Goal: Transaction & Acquisition: Purchase product/service

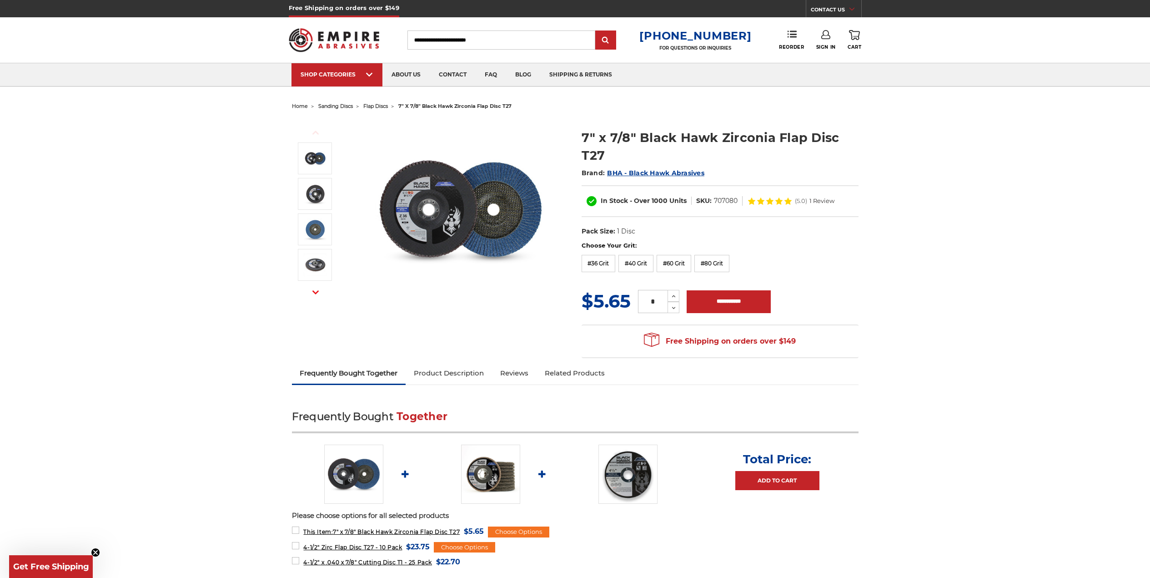
click at [468, 222] on img at bounding box center [461, 210] width 182 height 182
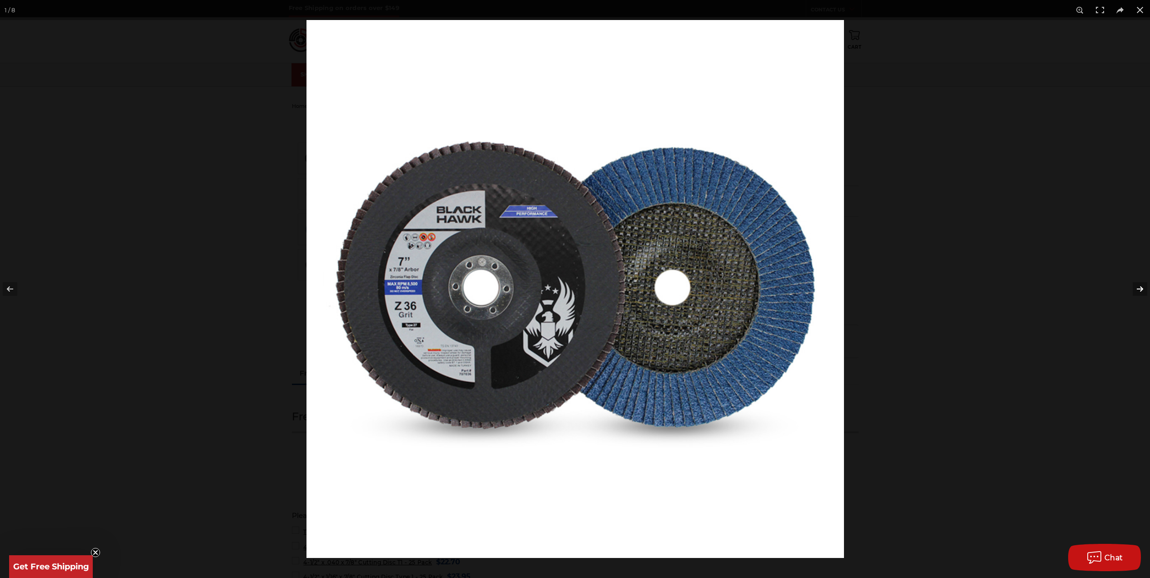
click at [1145, 290] on button at bounding box center [1134, 288] width 32 height 45
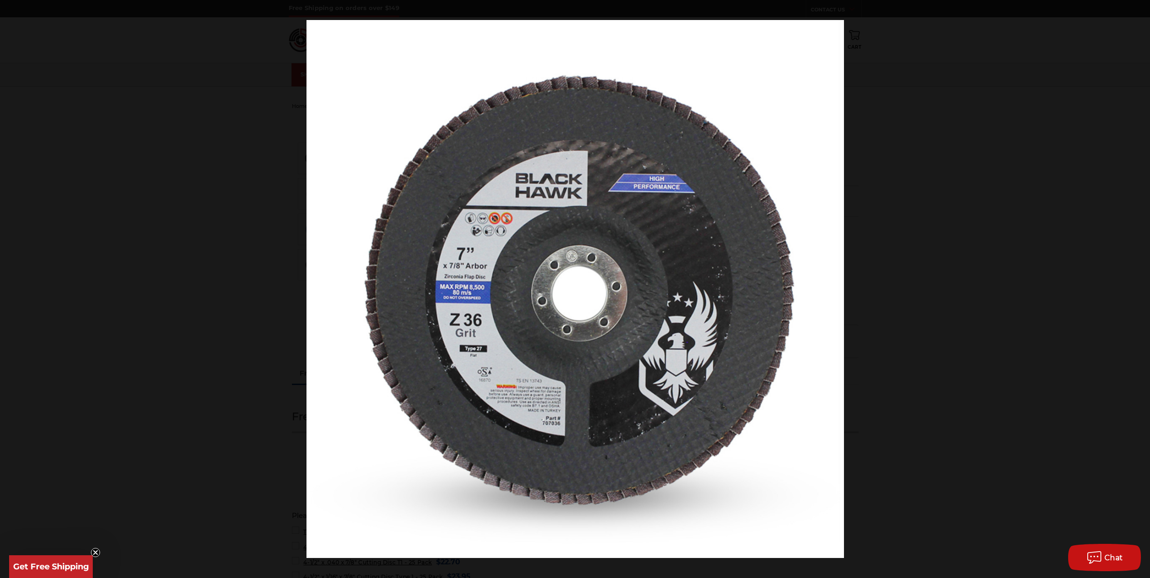
click at [1145, 290] on button at bounding box center [1134, 288] width 32 height 45
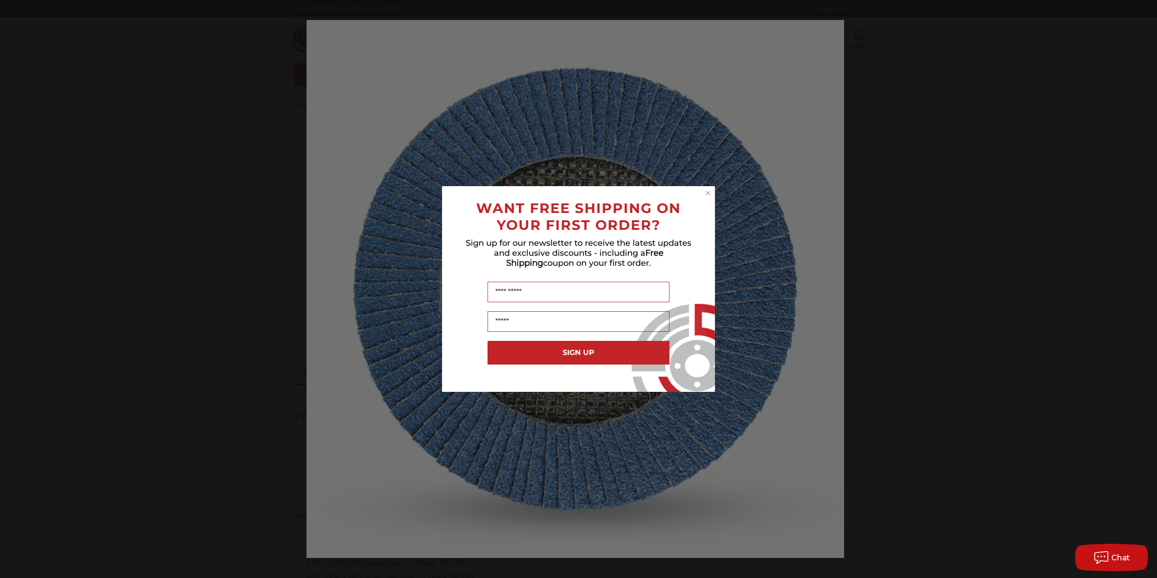
click at [1145, 290] on div "Close dialog WANT FREE SHIPPING ON YOUR FIRST ORDER? Sign up for our newsletter…" at bounding box center [578, 289] width 1157 height 578
click at [708, 194] on circle "Close dialog" at bounding box center [708, 193] width 9 height 9
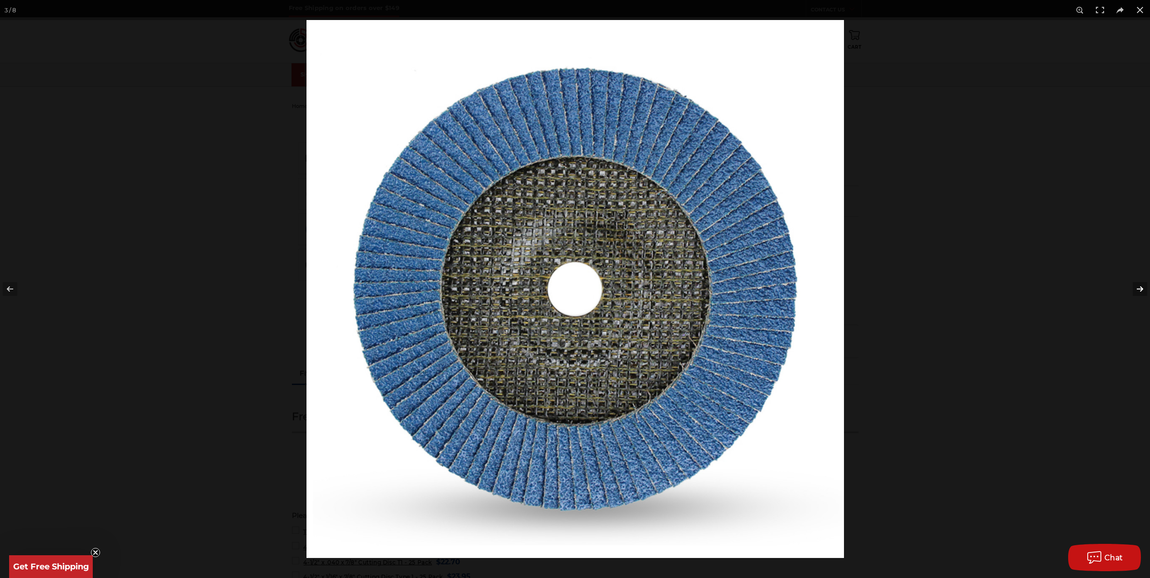
click at [1143, 289] on button at bounding box center [1134, 288] width 32 height 45
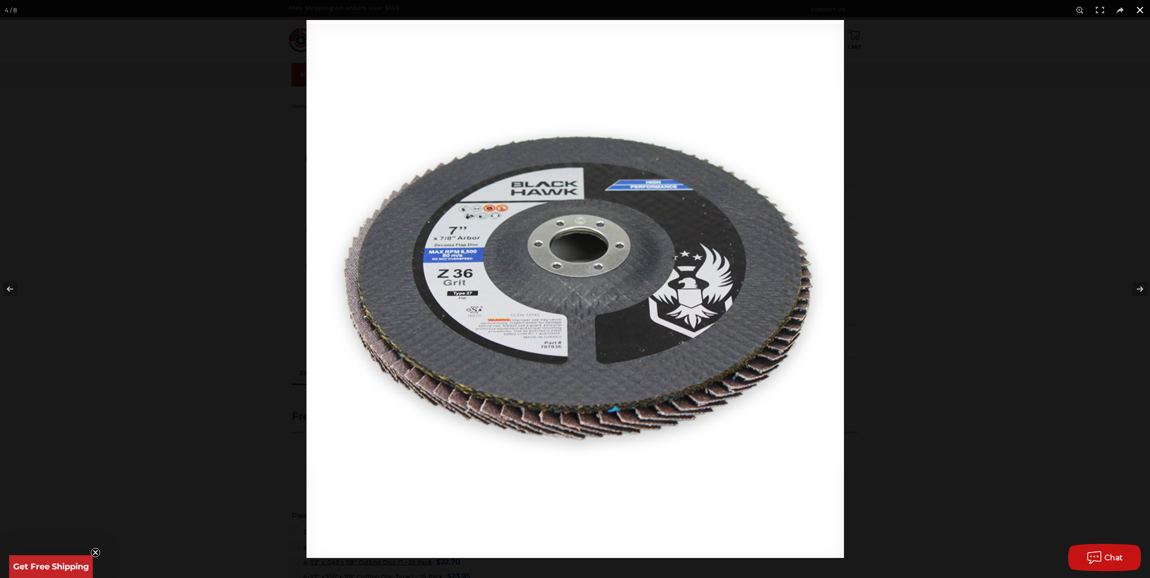
click at [1138, 14] on button at bounding box center [1140, 10] width 20 height 20
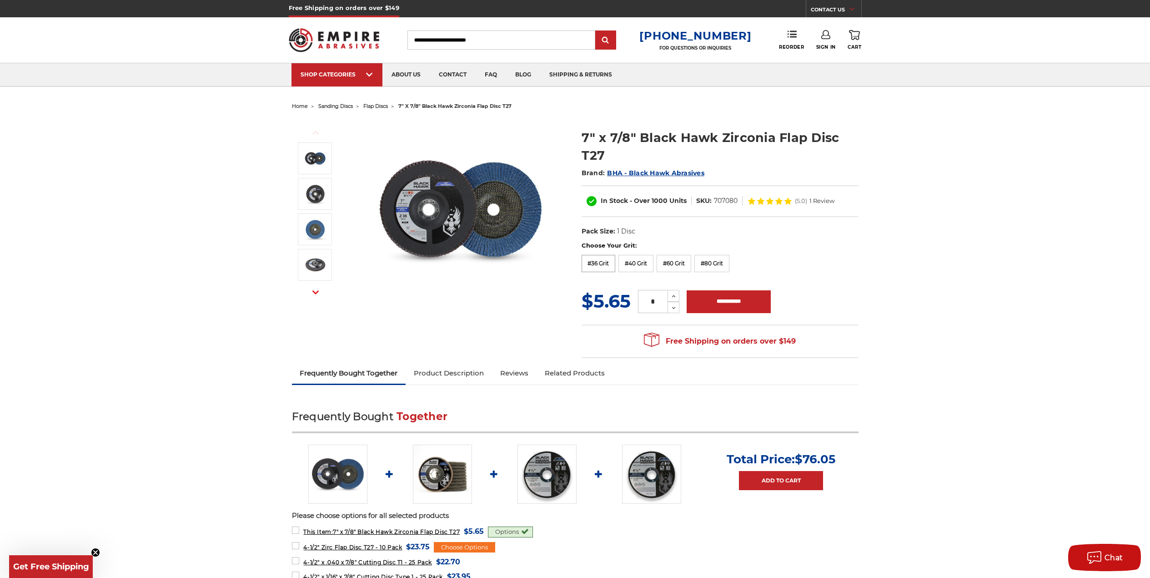
click at [606, 266] on label "#36 Grit" at bounding box center [599, 263] width 34 height 17
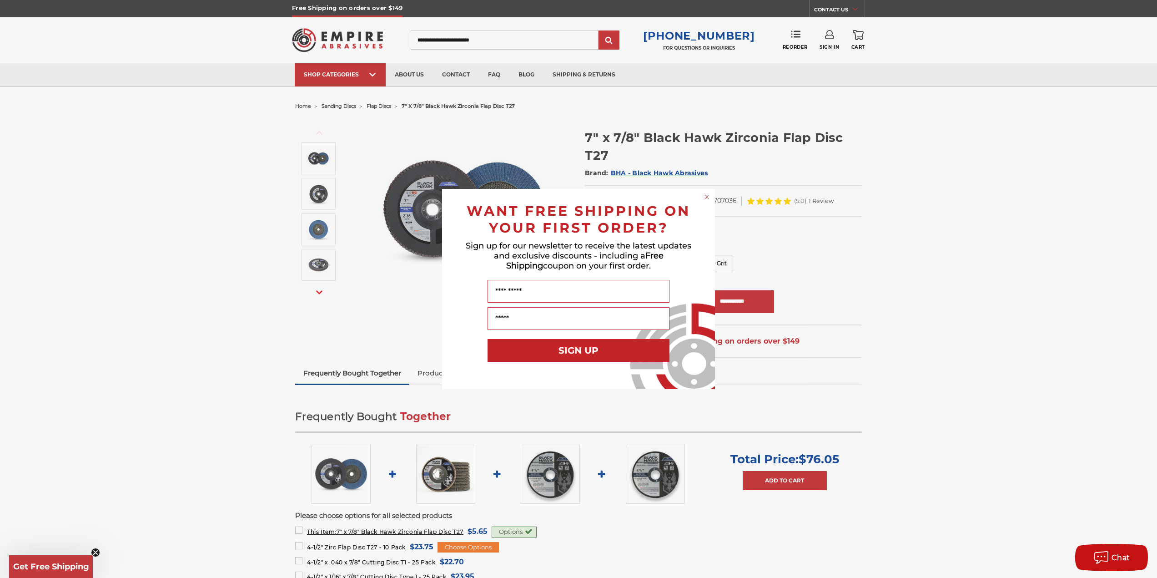
click at [867, 130] on div "Close dialog WANT FREE SHIPPING ON YOUR FIRST ORDER? Sign up for our newsletter…" at bounding box center [578, 289] width 1157 height 578
click at [704, 197] on circle "Close dialog" at bounding box center [707, 197] width 9 height 9
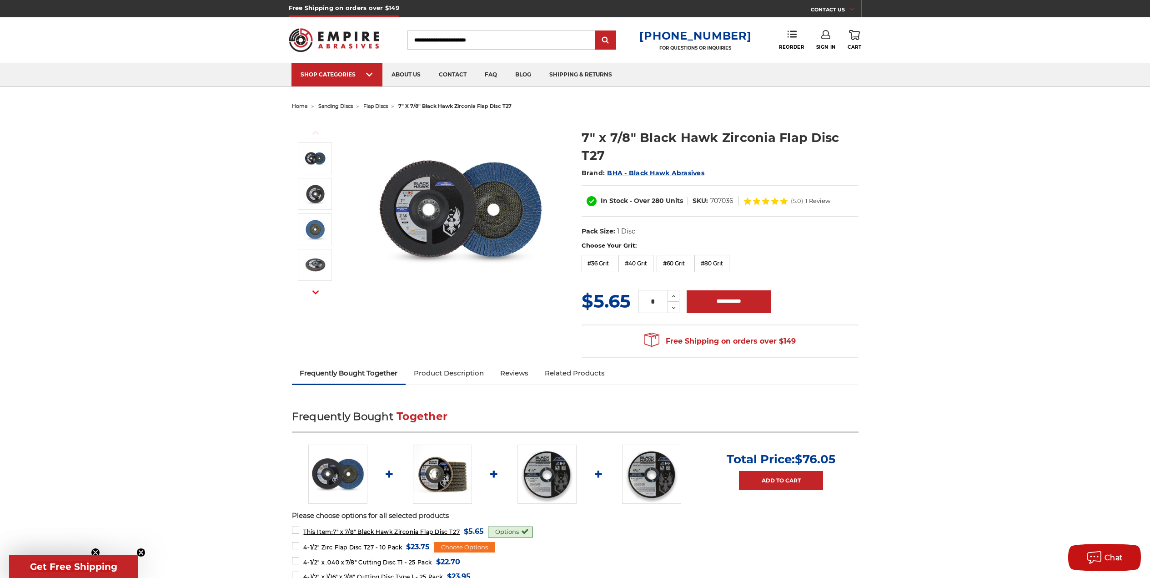
click at [460, 192] on img at bounding box center [461, 210] width 182 height 182
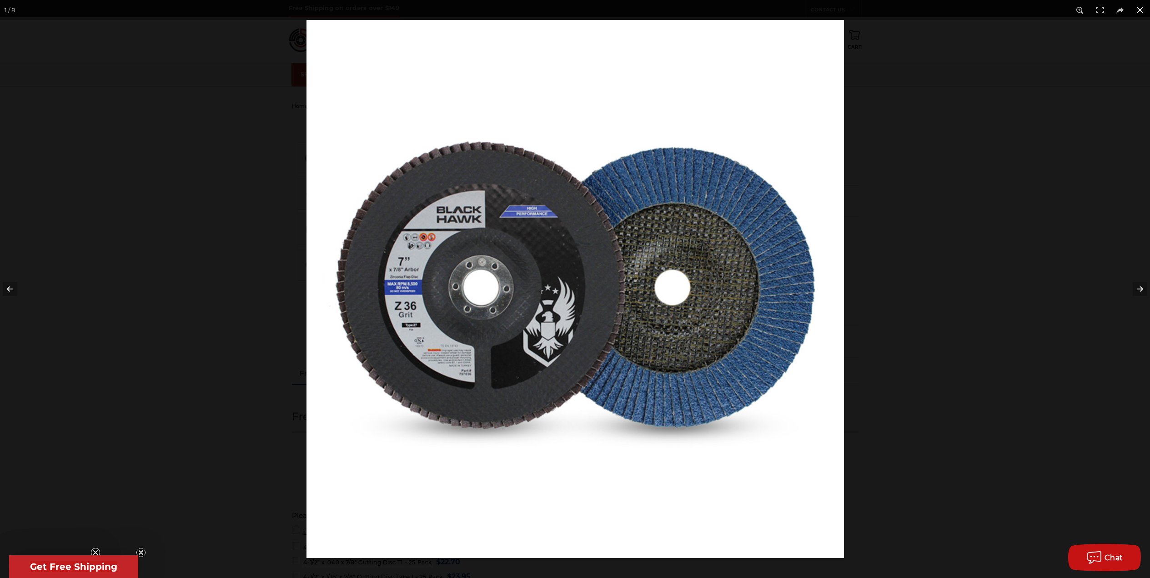
click at [905, 187] on div at bounding box center [882, 309] width 1150 height 578
